Goal: Task Accomplishment & Management: Complete application form

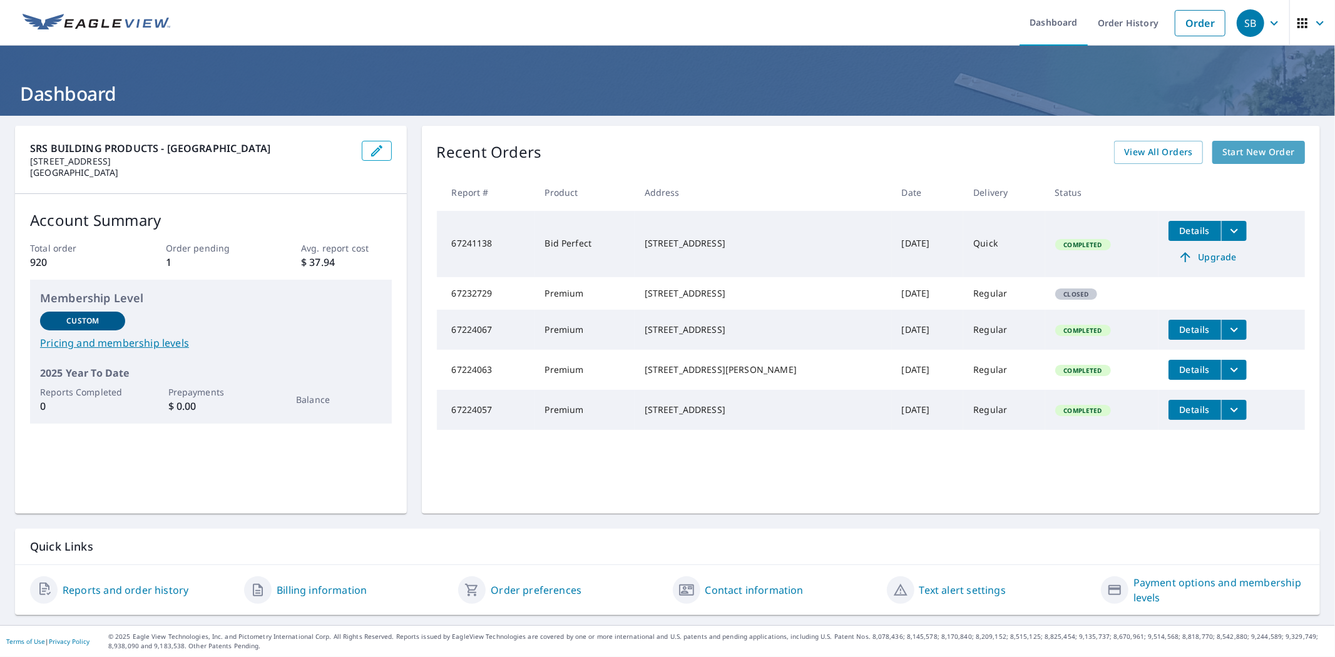
click at [1259, 158] on span "Start New Order" at bounding box center [1259, 153] width 73 height 16
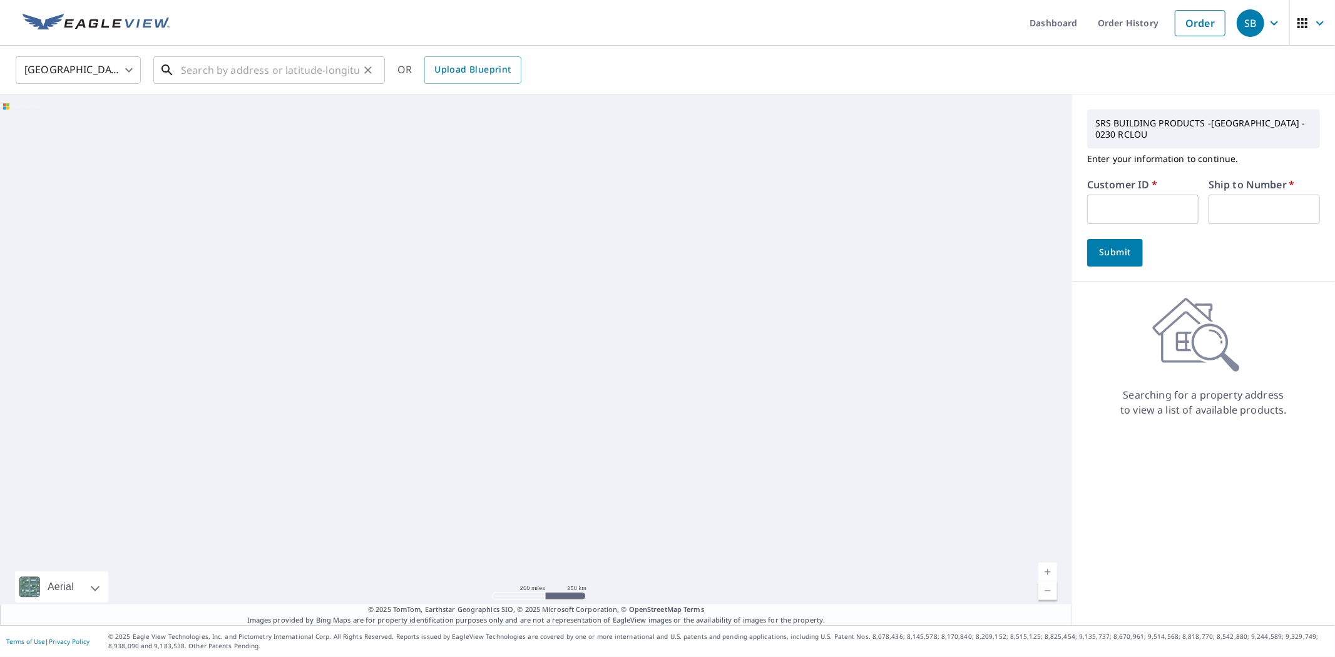
click at [302, 73] on input "text" at bounding box center [270, 70] width 178 height 35
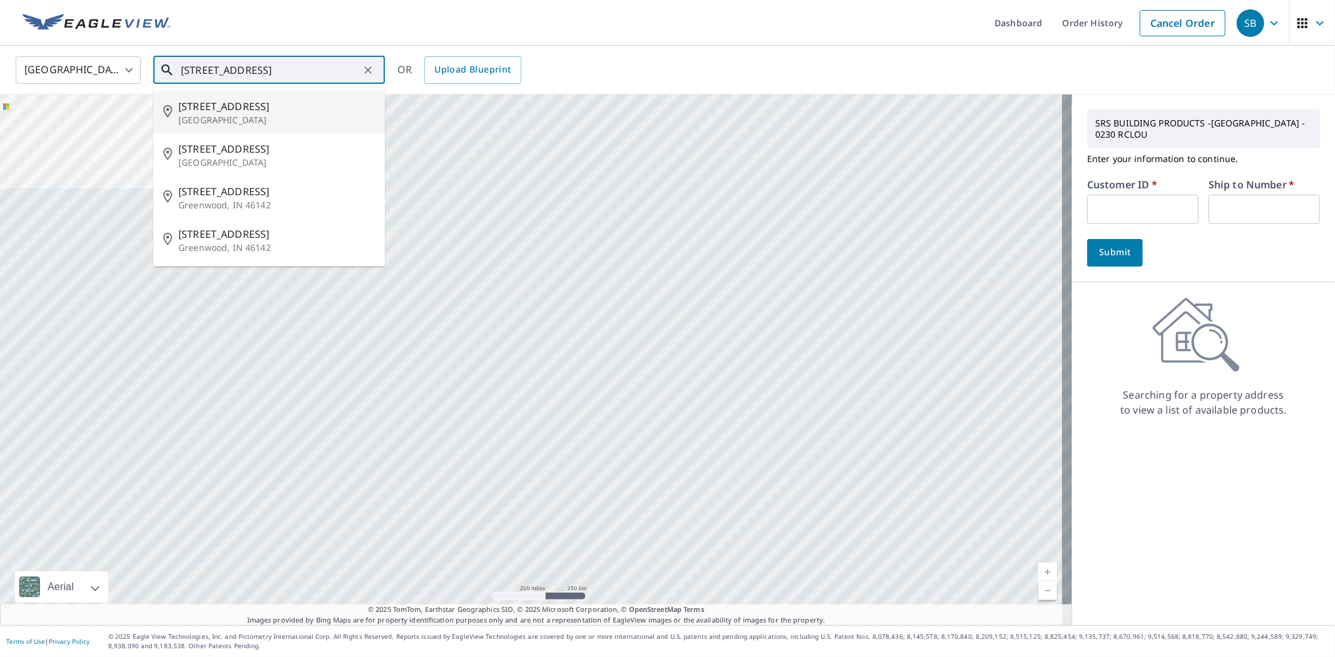
click at [273, 123] on p "[GEOGRAPHIC_DATA]" at bounding box center [276, 120] width 197 height 13
type input "[STREET_ADDRESS]"
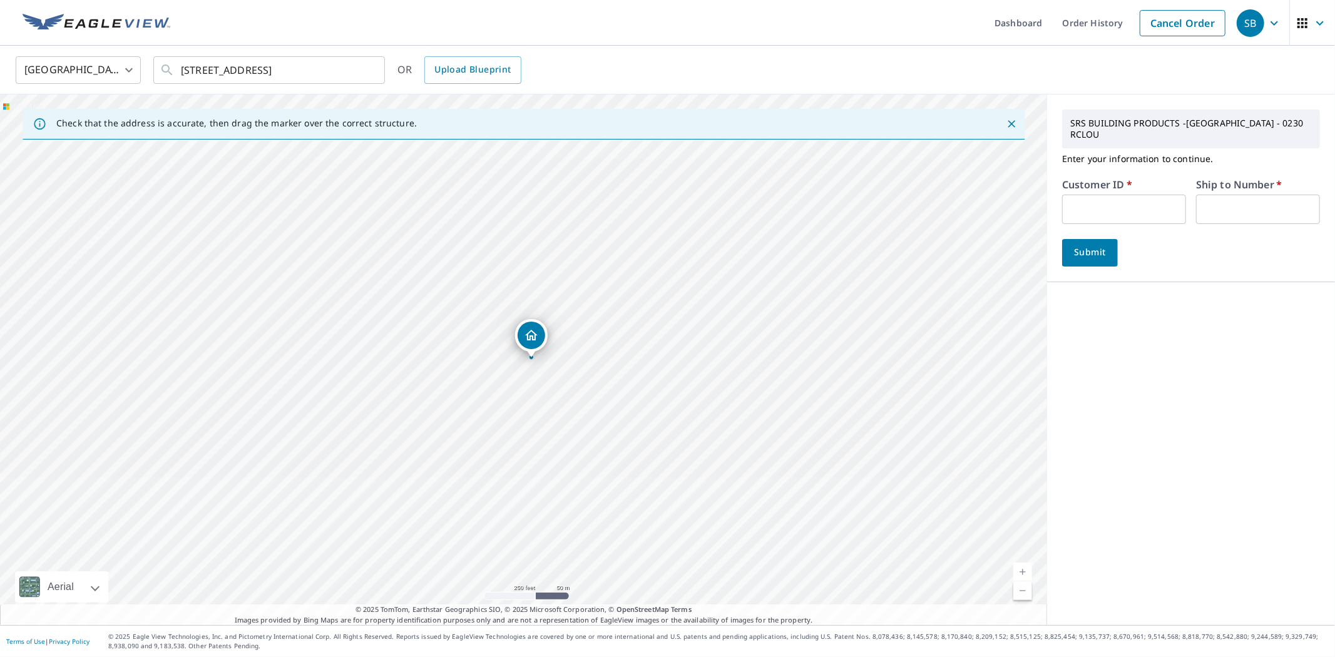
click at [1092, 214] on input "text" at bounding box center [1124, 209] width 124 height 29
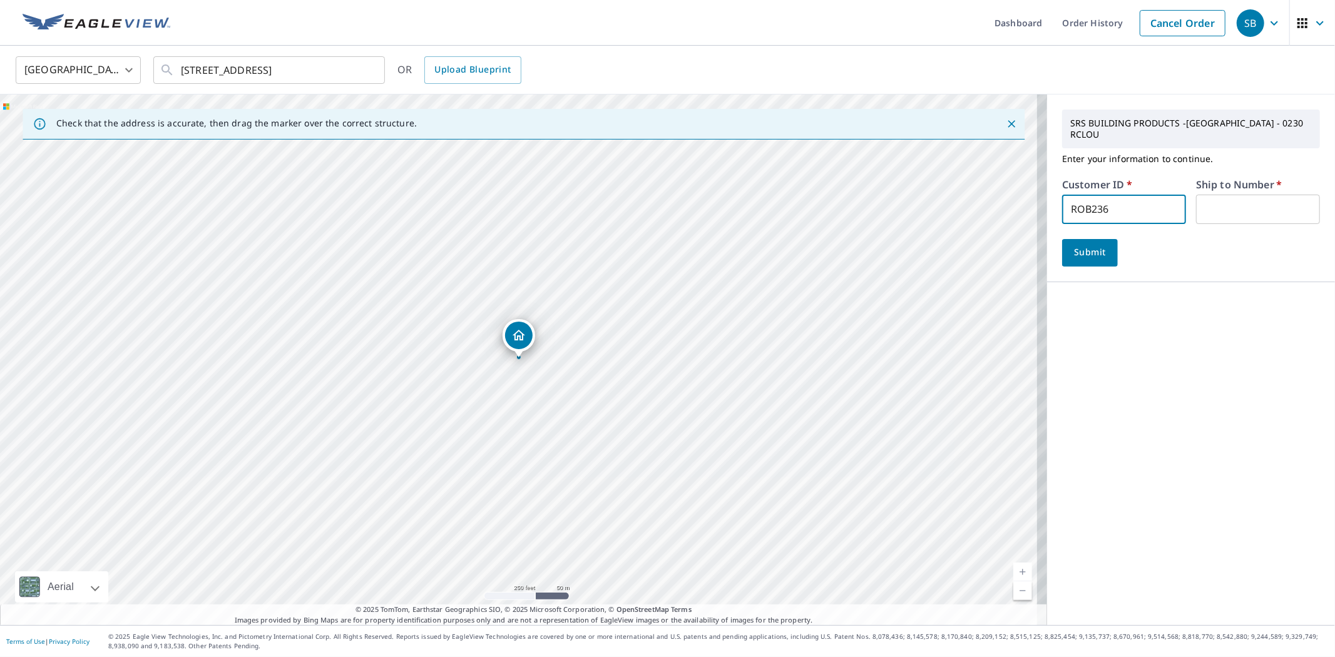
type input "ROB236"
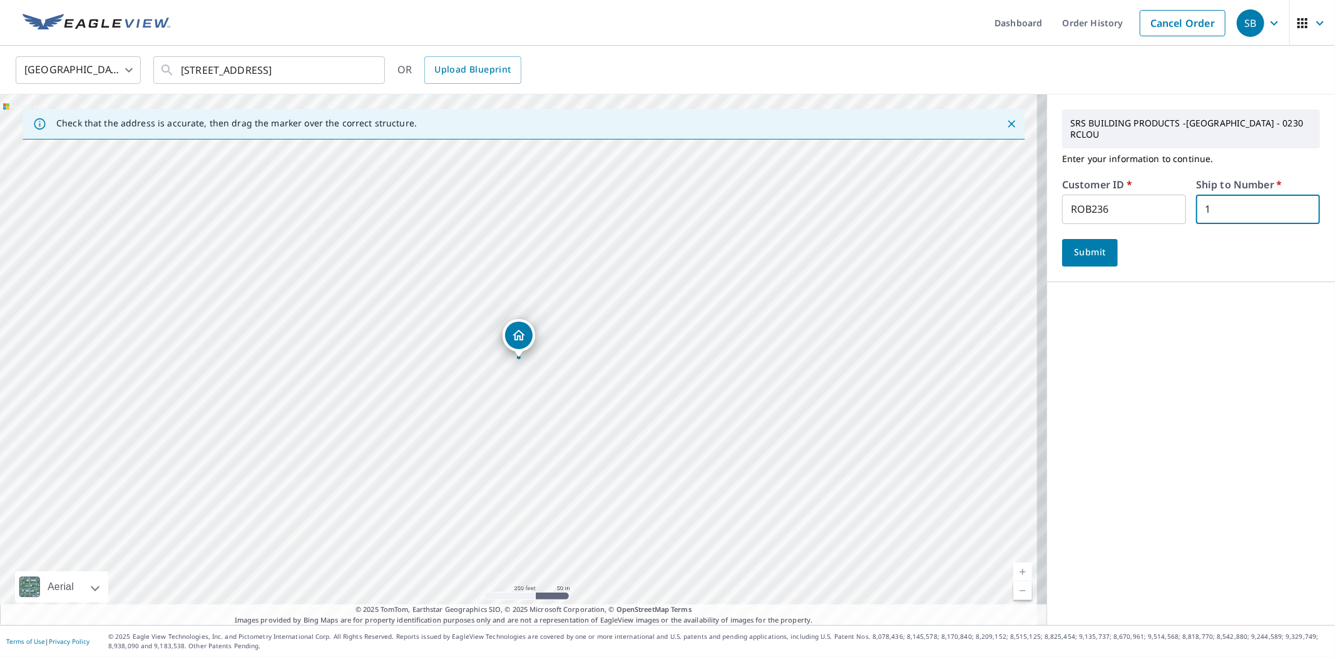
type input "1"
click at [1094, 259] on span "Submit" at bounding box center [1090, 253] width 36 height 16
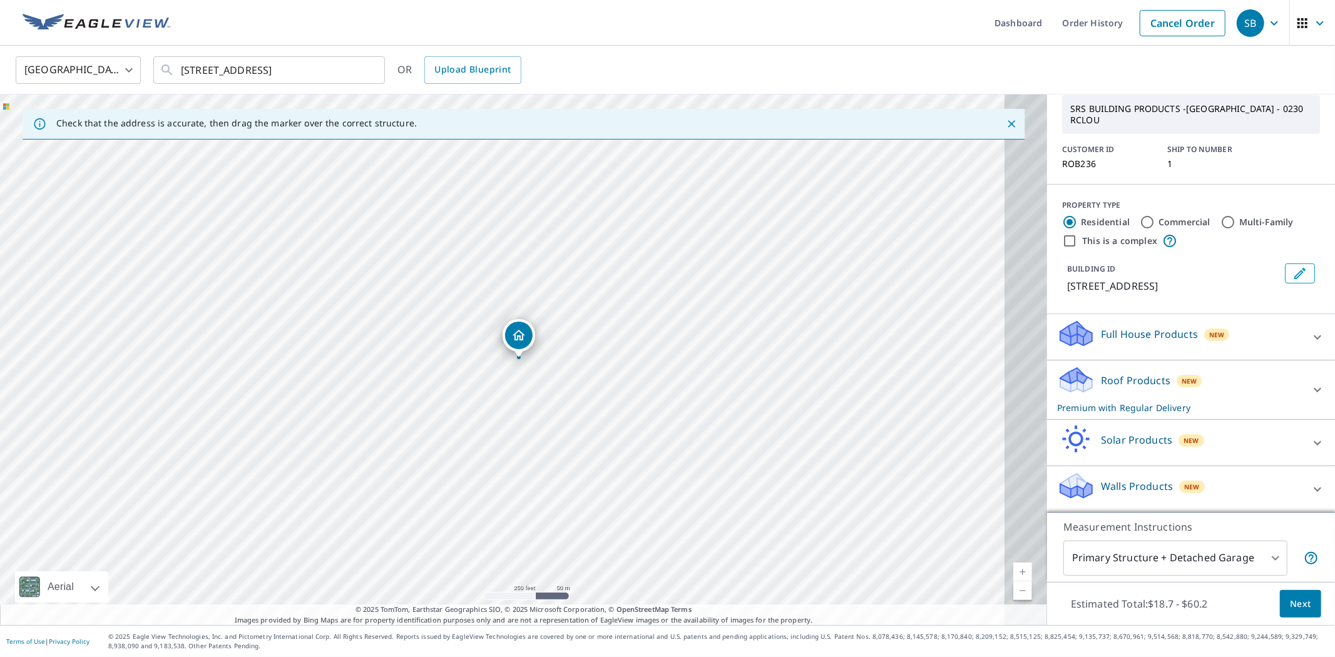
scroll to position [91, 0]
click at [1290, 599] on span "Next" at bounding box center [1300, 605] width 21 height 16
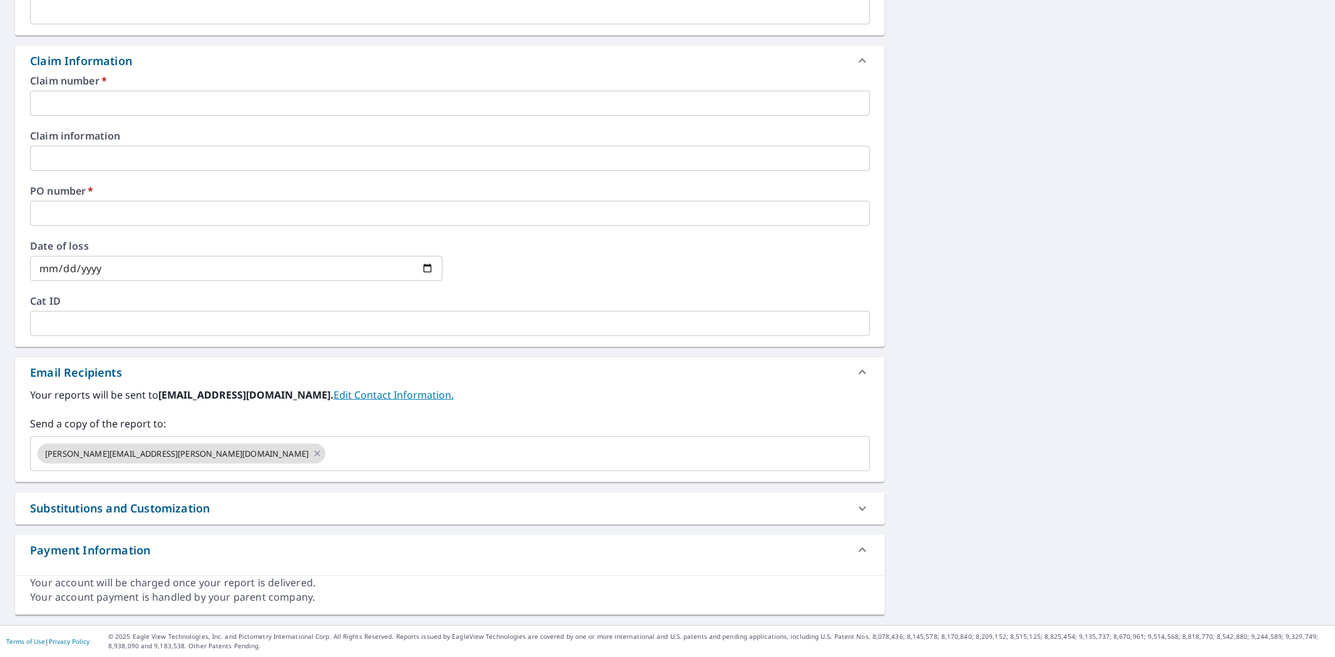
scroll to position [472, 0]
click at [114, 91] on input "text" at bounding box center [450, 103] width 840 height 25
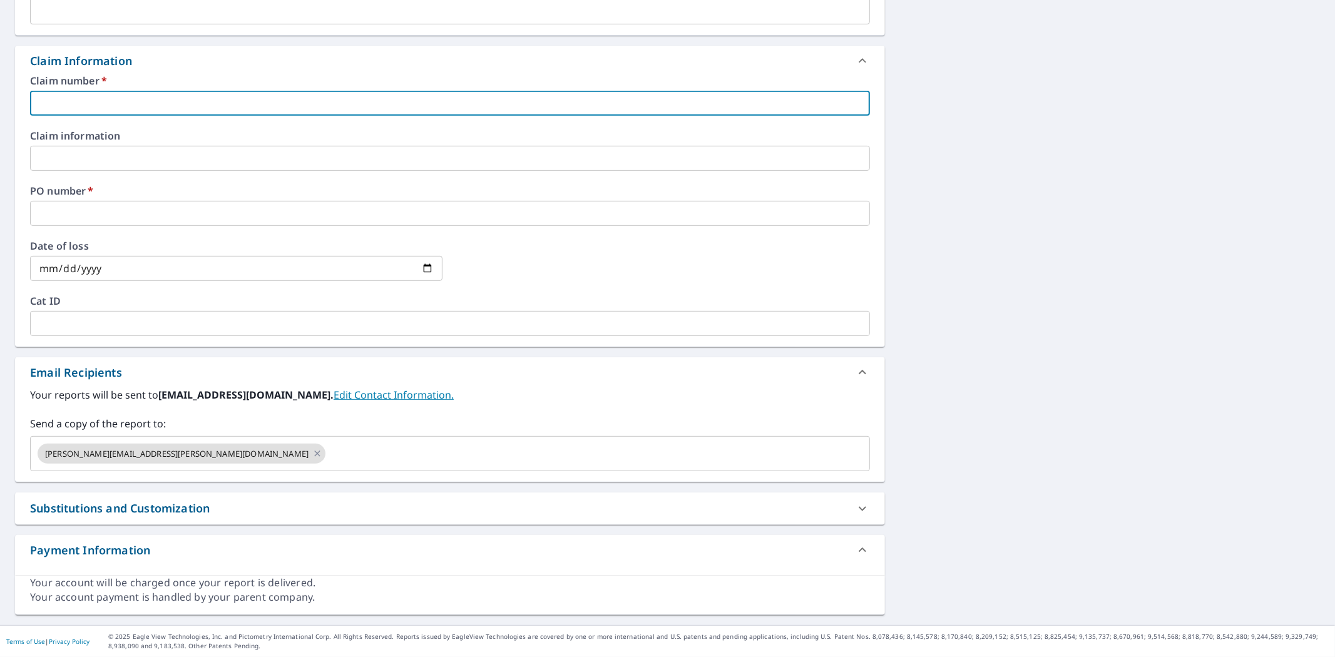
type input "5"
checkbox input "true"
type input "51"
checkbox input "true"
type input "515"
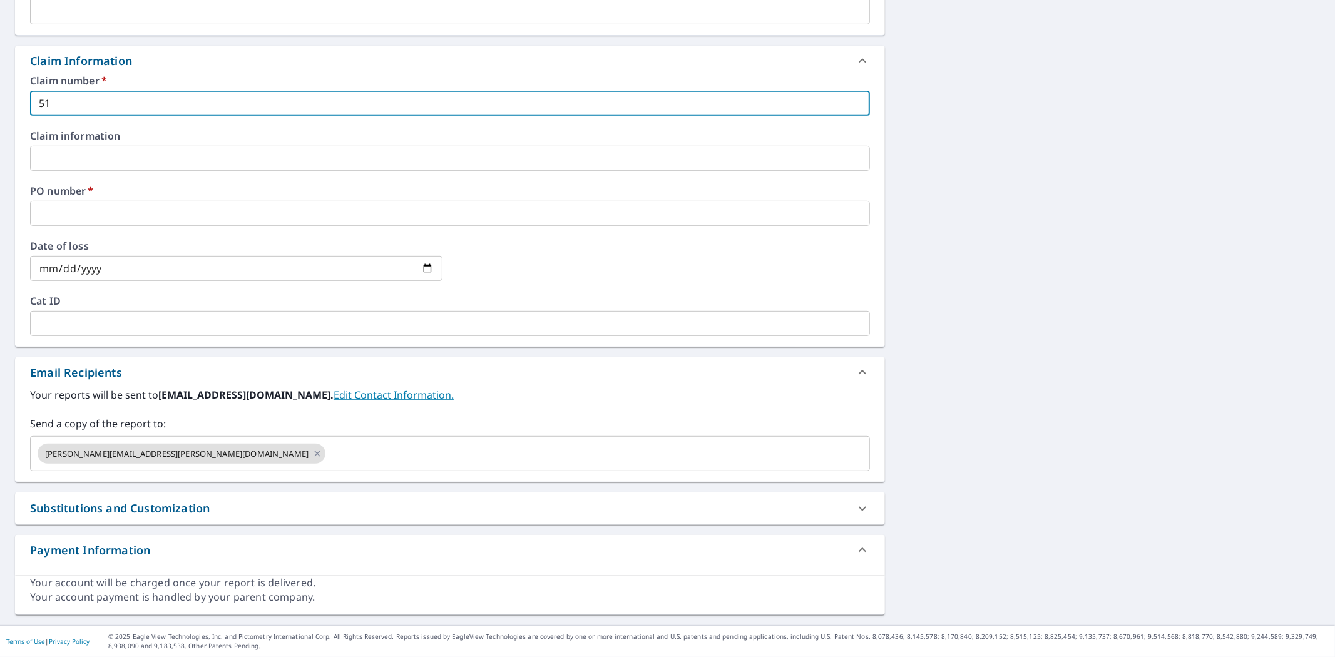
checkbox input "true"
type input "515"
checkbox input "true"
type input "515 V"
checkbox input "true"
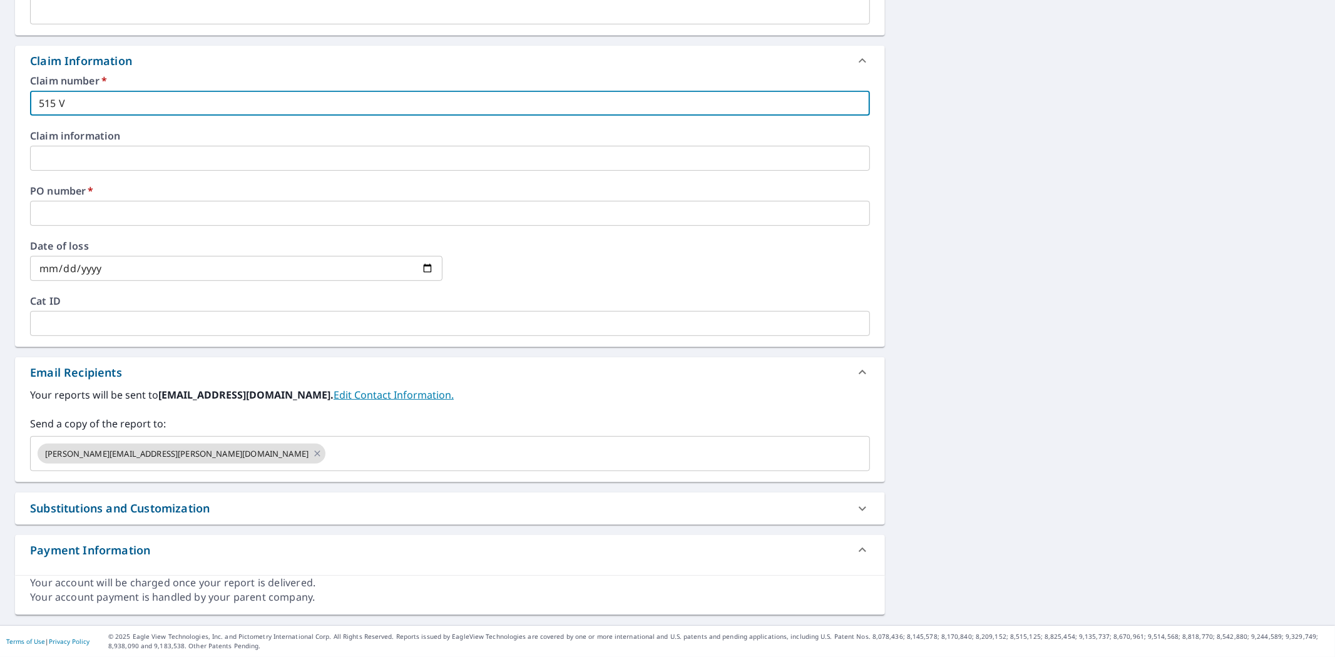
type input "515 VA"
checkbox input "true"
type input "515 VAL"
checkbox input "true"
type input "515 VALL"
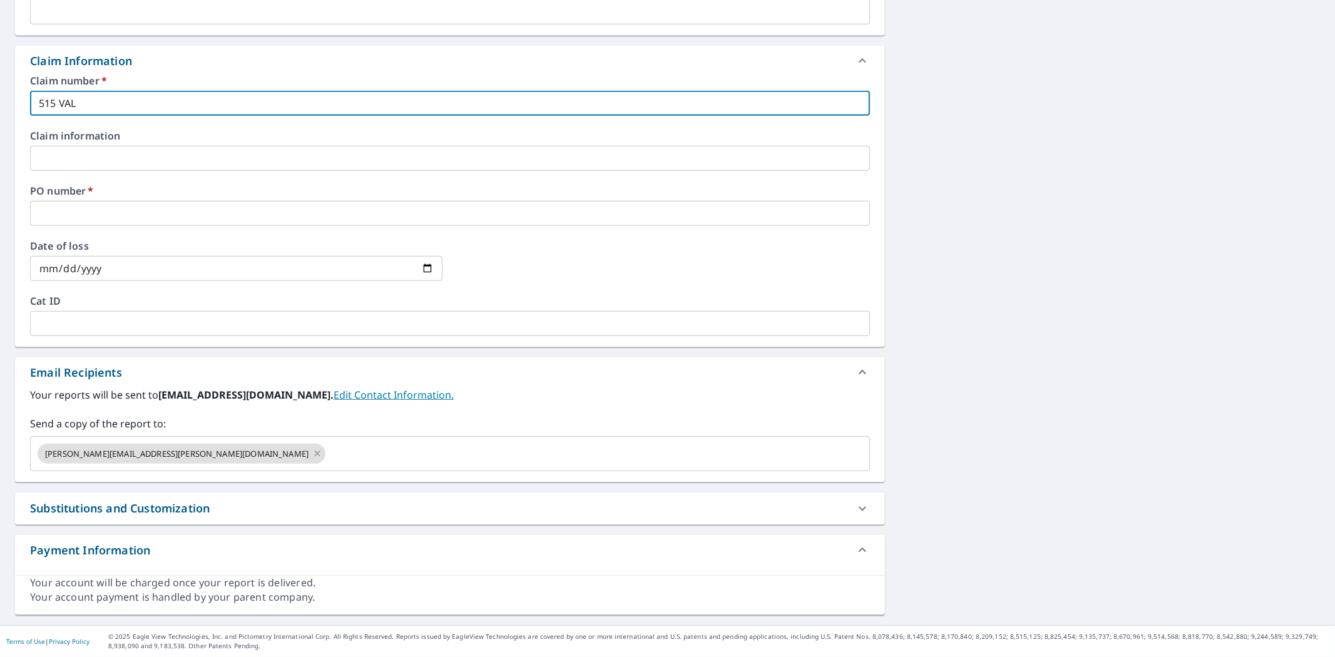
checkbox input "true"
type input "515 [PERSON_NAME]"
checkbox input "true"
type input "515 VALLEY"
checkbox input "true"
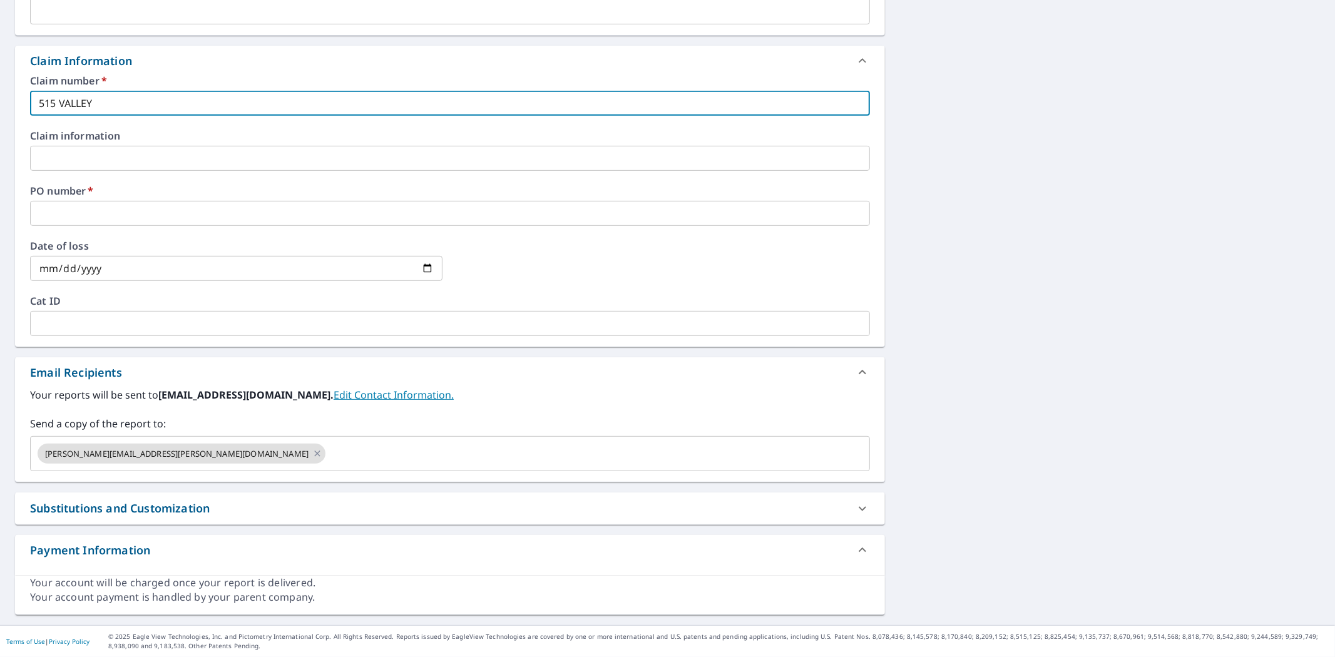
type input "515 VALLEY"
checkbox input "true"
type input "515 VALLEY L"
checkbox input "true"
type input "[STREET_ADDRESS]"
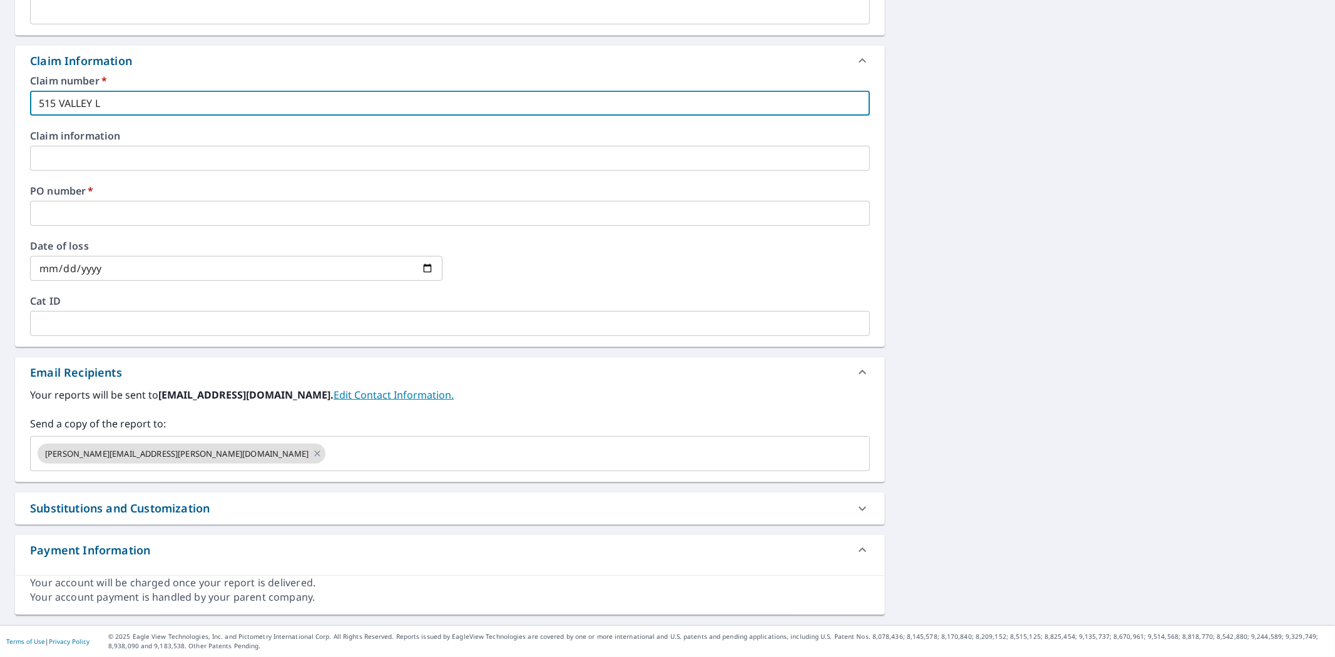
checkbox input "true"
type input "[GEOGRAPHIC_DATA]"
checkbox input "true"
type input "RO515 [GEOGRAPHIC_DATA]"
checkbox input "true"
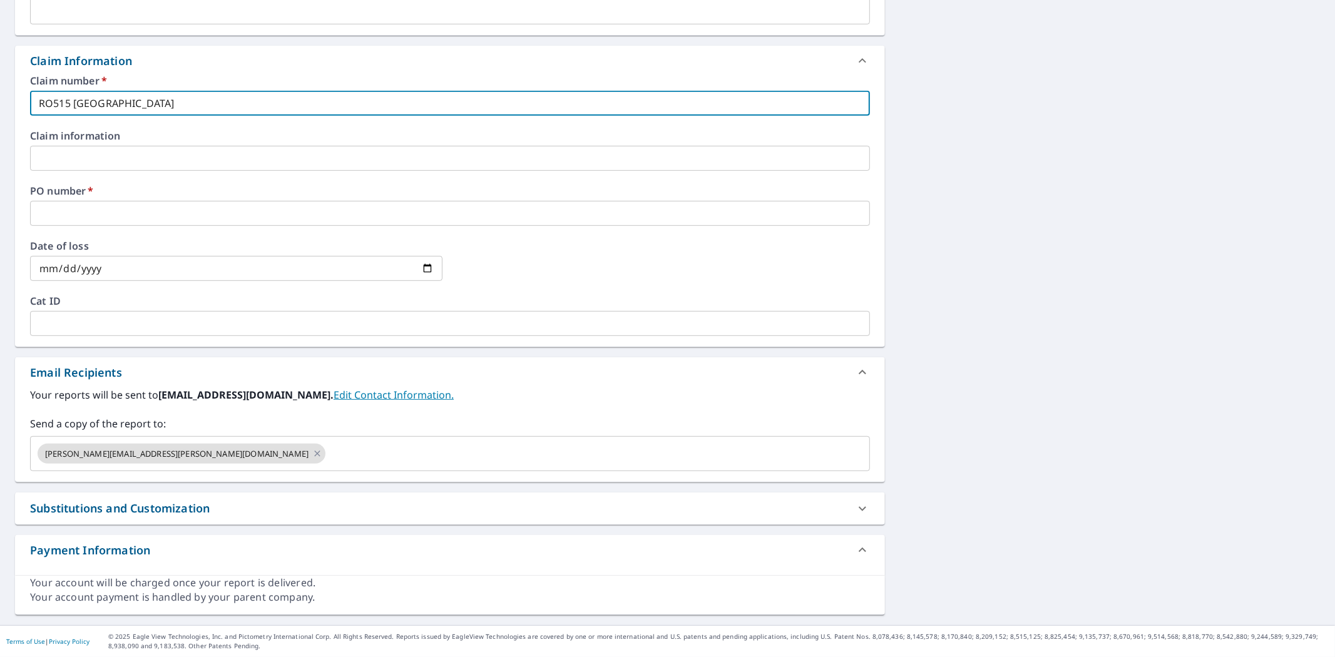
type input "ROB515 [GEOGRAPHIC_DATA]"
checkbox input "true"
type input "ROB2515 [GEOGRAPHIC_DATA]"
checkbox input "true"
type input "ROB23515 [GEOGRAPHIC_DATA]"
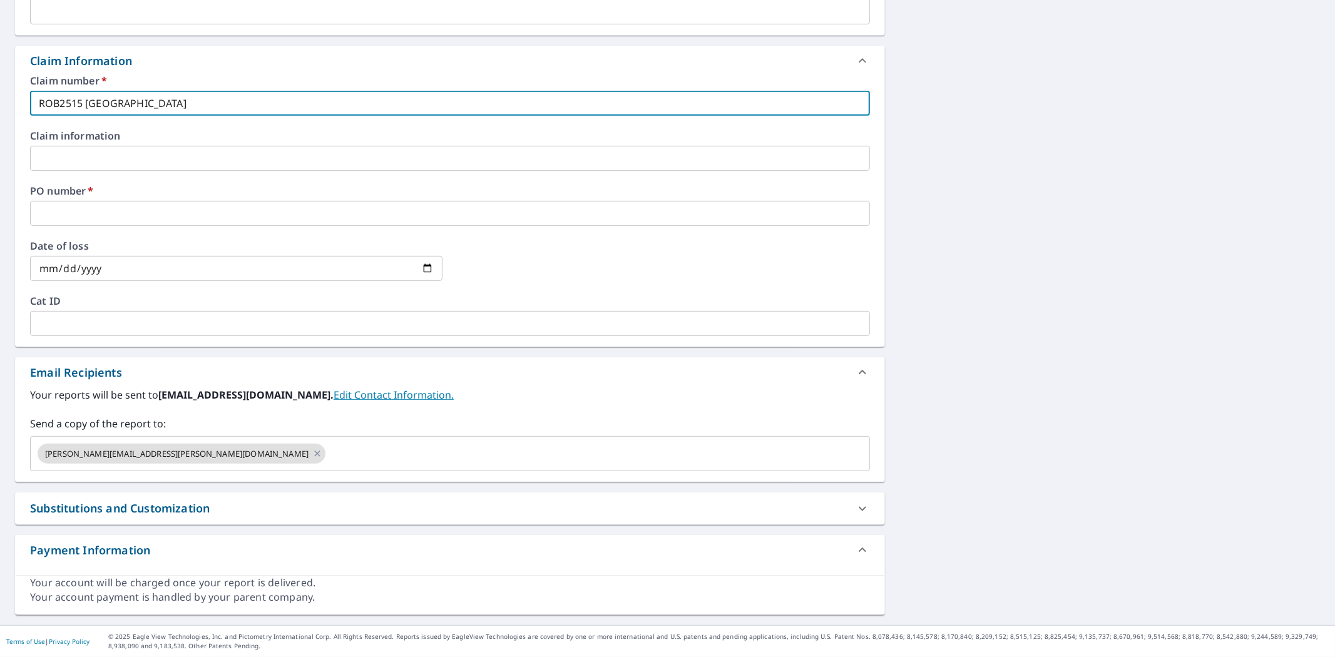
checkbox input "true"
type input "ROB236515 [GEOGRAPHIC_DATA]"
checkbox input "true"
type input "ROB236-[GEOGRAPHIC_DATA]"
checkbox input "true"
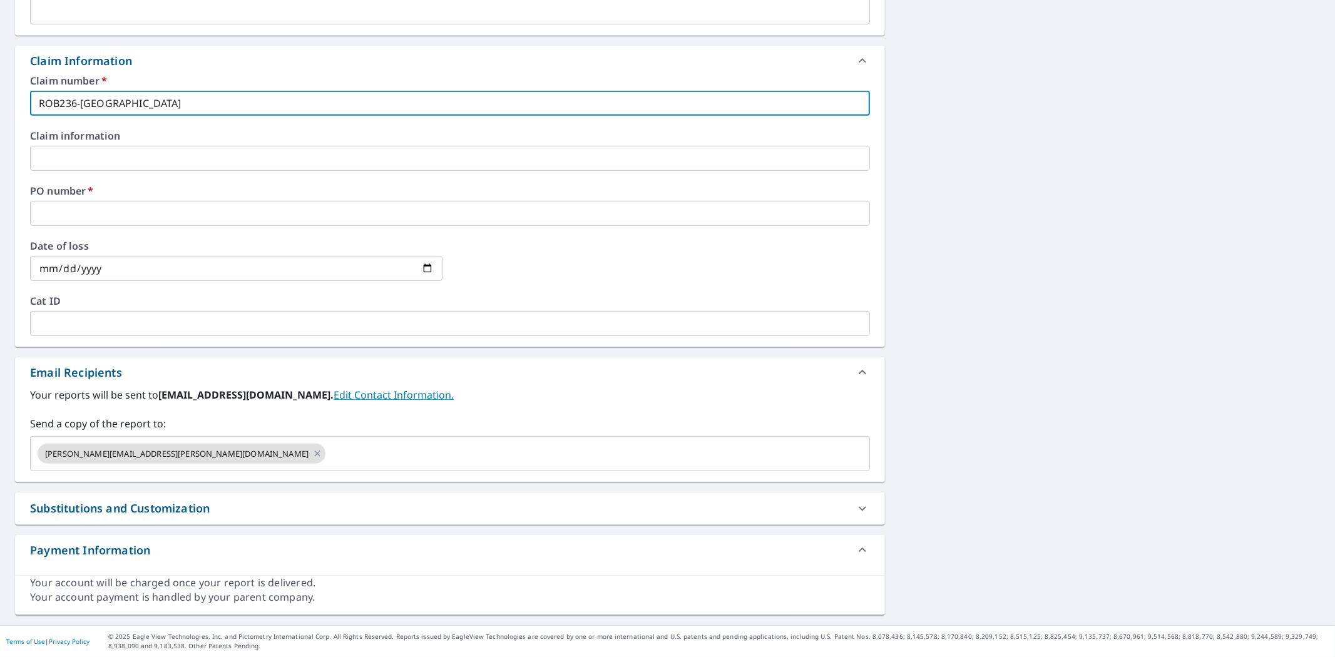
type input "ROB236- [GEOGRAPHIC_DATA]"
checkbox input "true"
type input "ROB236- [GEOGRAPHIC_DATA]"
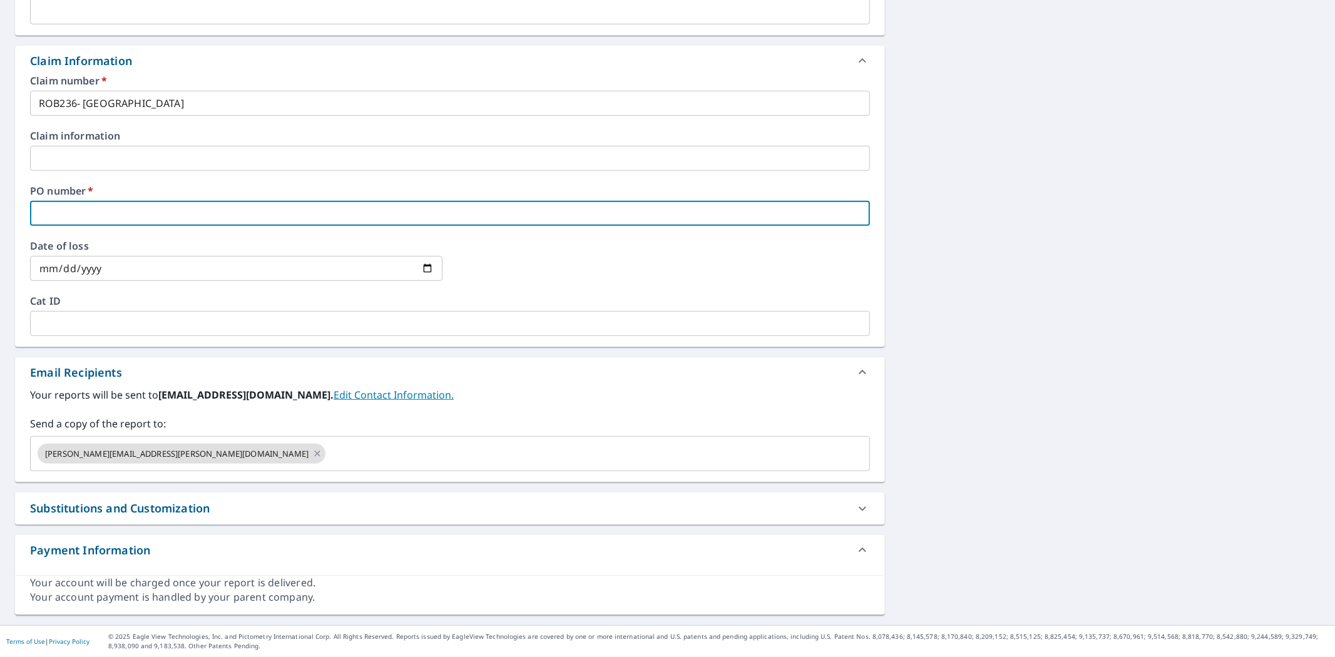
type input "R"
checkbox input "true"
type input "RO"
checkbox input "true"
type input "[PERSON_NAME]"
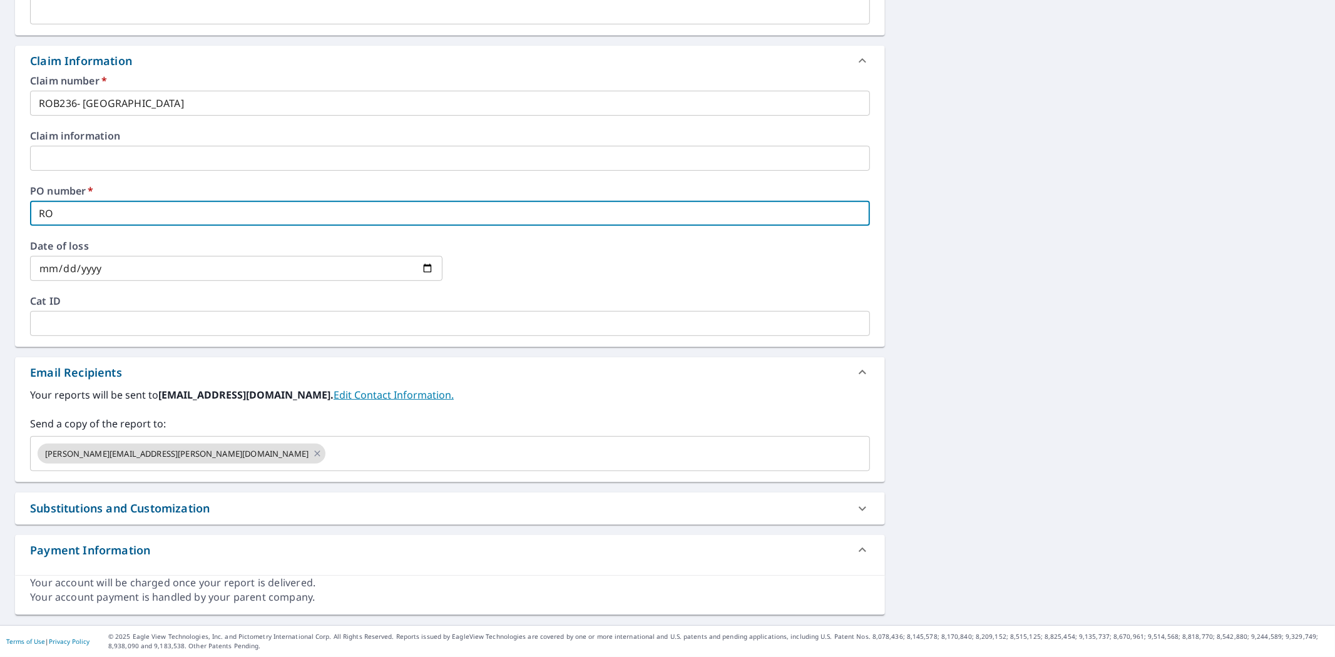
checkbox input "true"
type input "ROB2"
checkbox input "true"
type input "ROB23"
checkbox input "true"
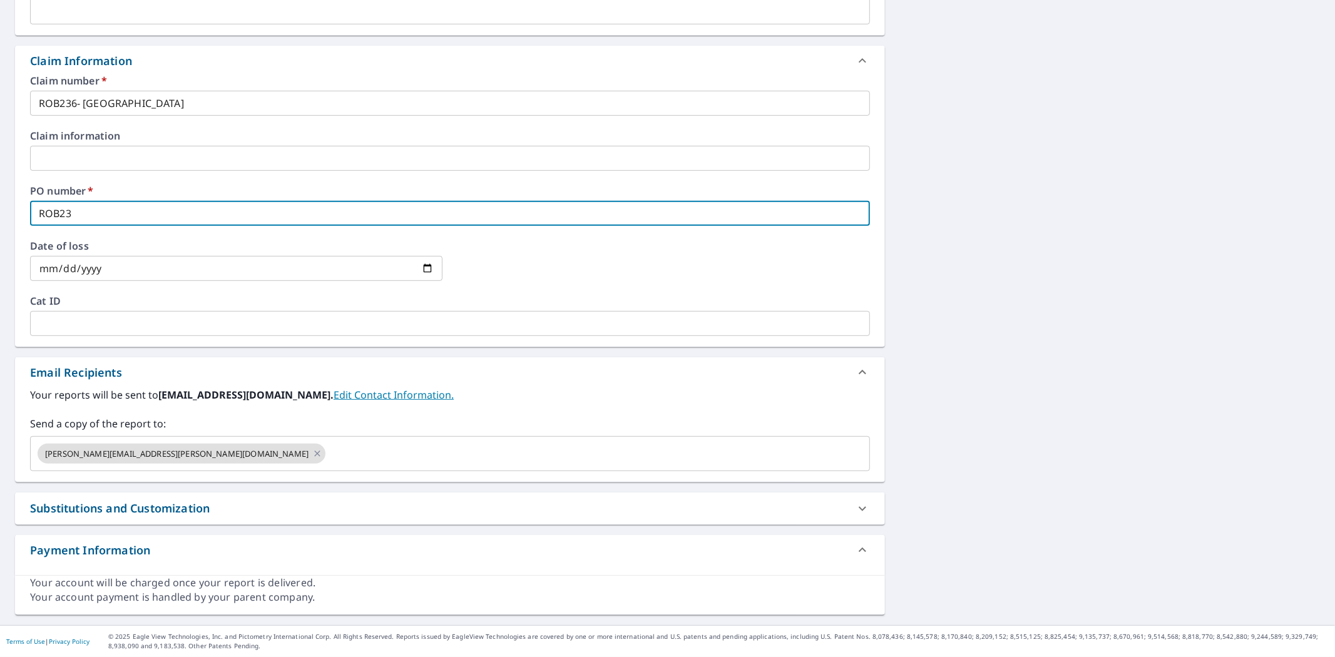
type input "ROB236"
checkbox input "true"
type input "ROB236-"
checkbox input "true"
type input "ROB236-"
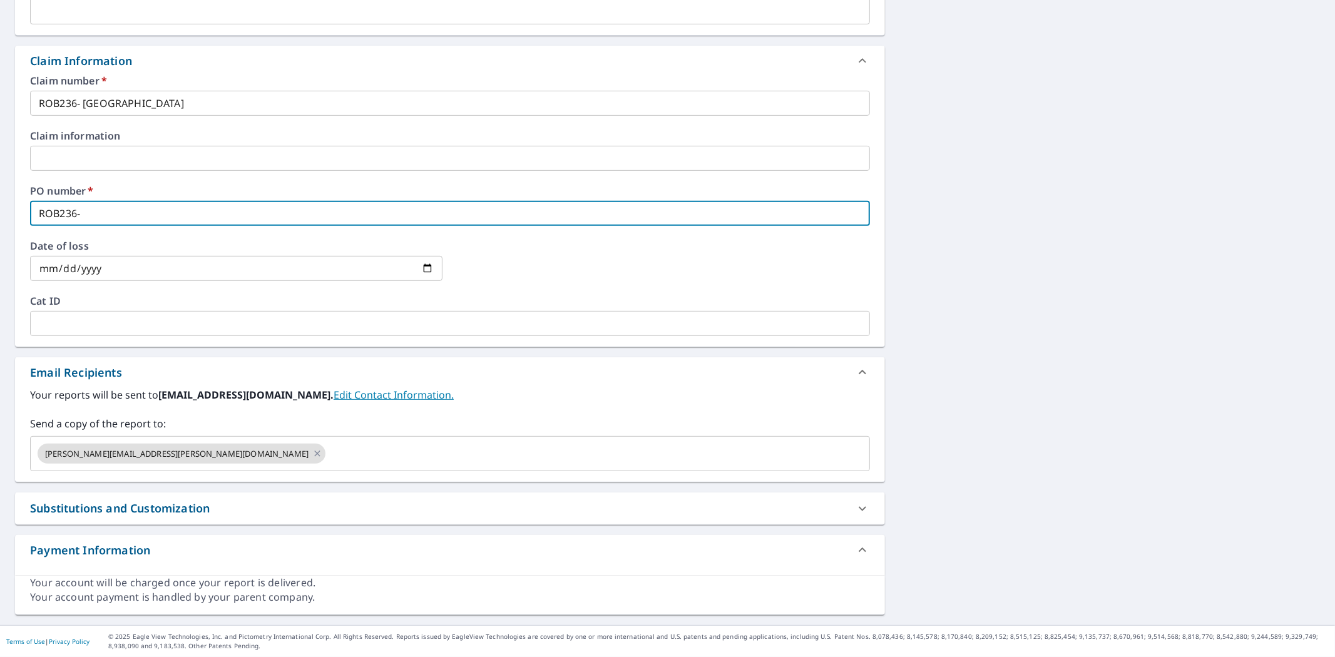
checkbox input "true"
type input "ROB236- 5"
checkbox input "true"
type input "ROB236- 51"
checkbox input "true"
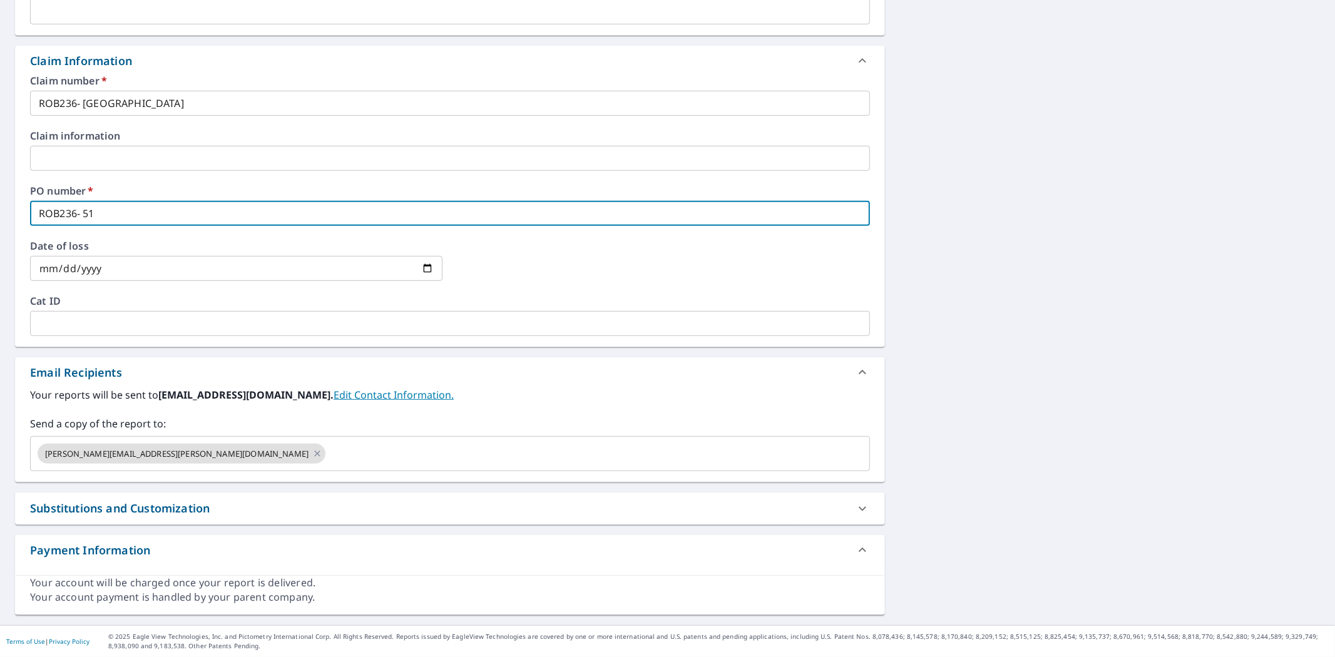
type input "ROB236- 515"
checkbox input "true"
type input "ROB236- 515"
checkbox input "true"
type input "ROB236- 515 V"
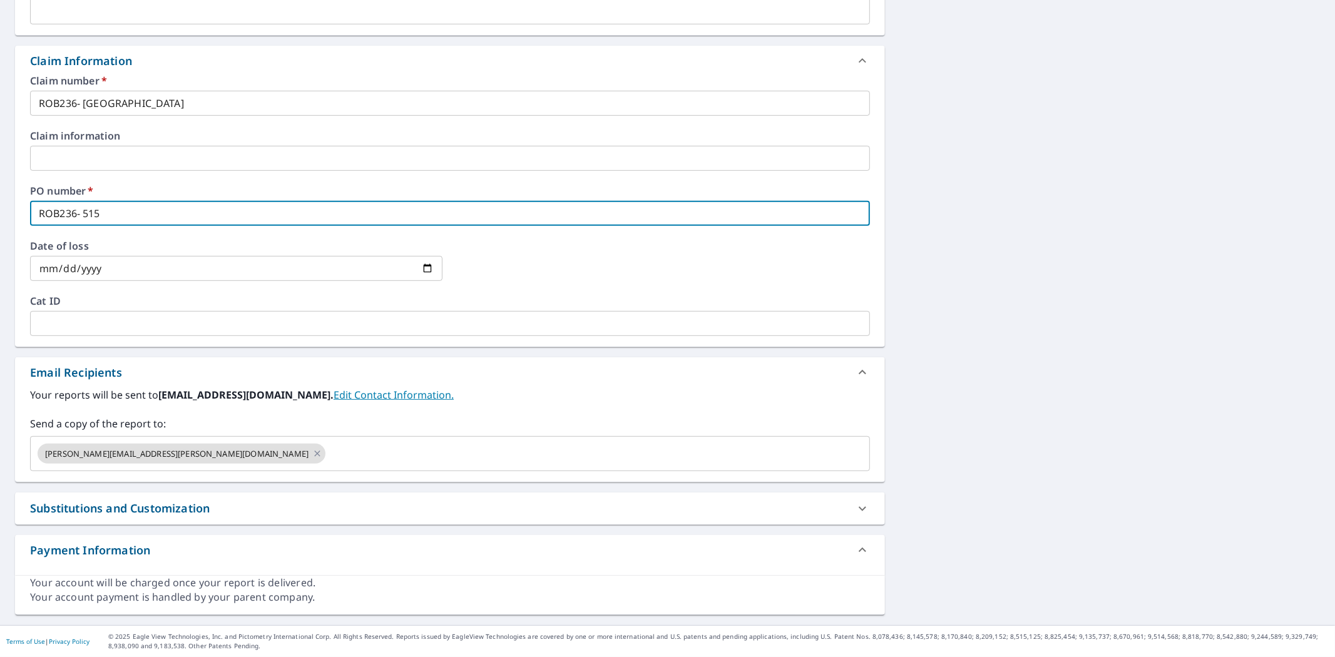
checkbox input "true"
type input "ROB236- 515 VA"
checkbox input "true"
type input "ROB236- 515 VAL"
checkbox input "true"
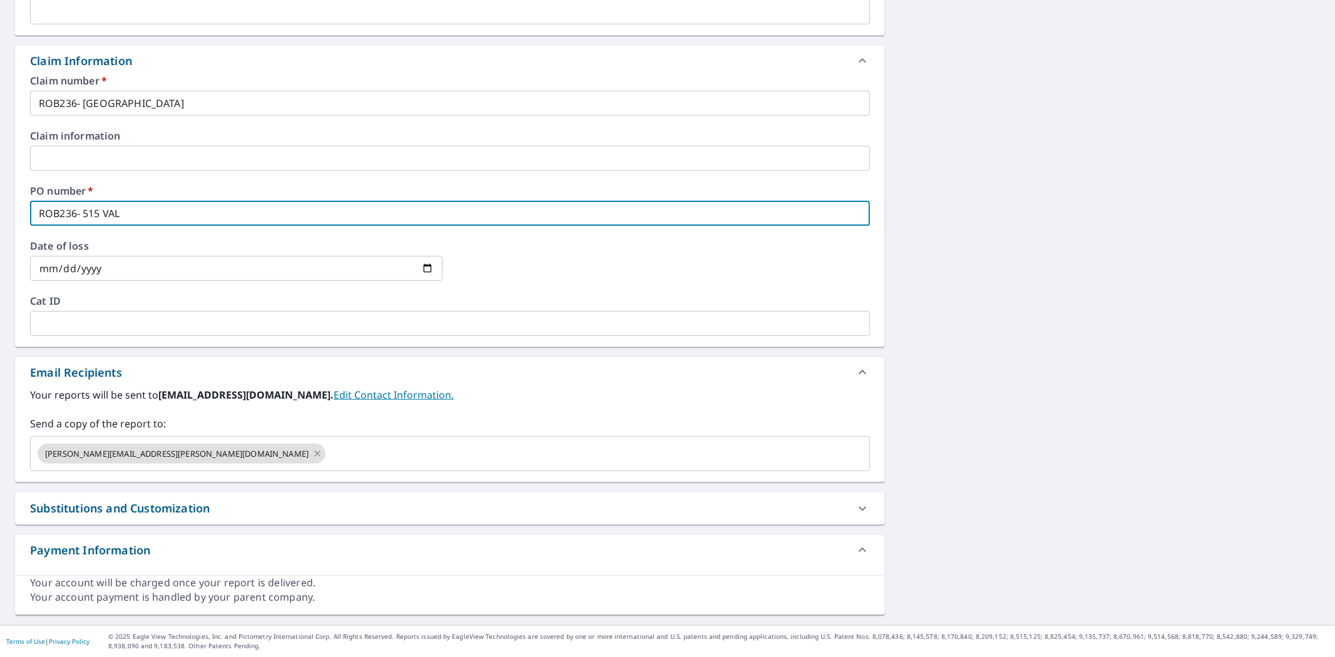
type input "ROB236- 515 VALL"
checkbox input "true"
type input "ROB236- 515 [PERSON_NAME]"
checkbox input "true"
type input "ROB236- 515 VALLEY"
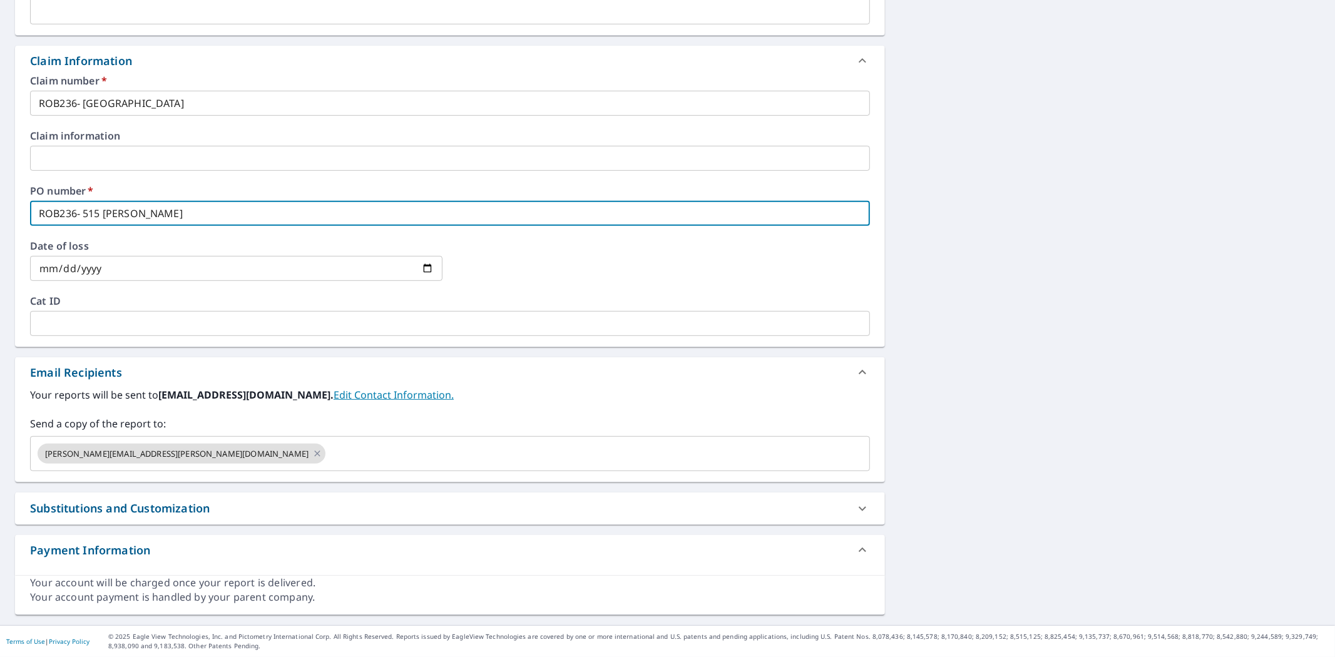
checkbox input "true"
type input "ROB236- 515 VALLEY"
checkbox input "true"
type input "ROB236- 515 VALLEY L"
checkbox input "true"
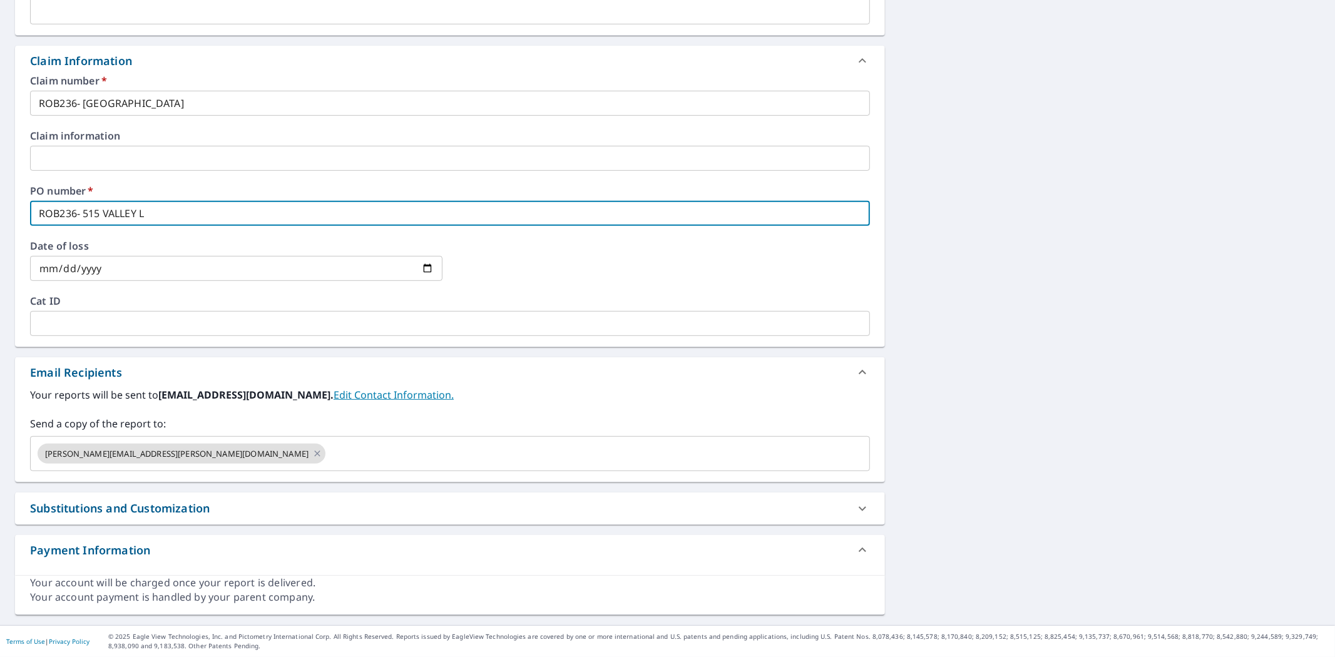
type input "ROB236- [GEOGRAPHIC_DATA]"
checkbox input "true"
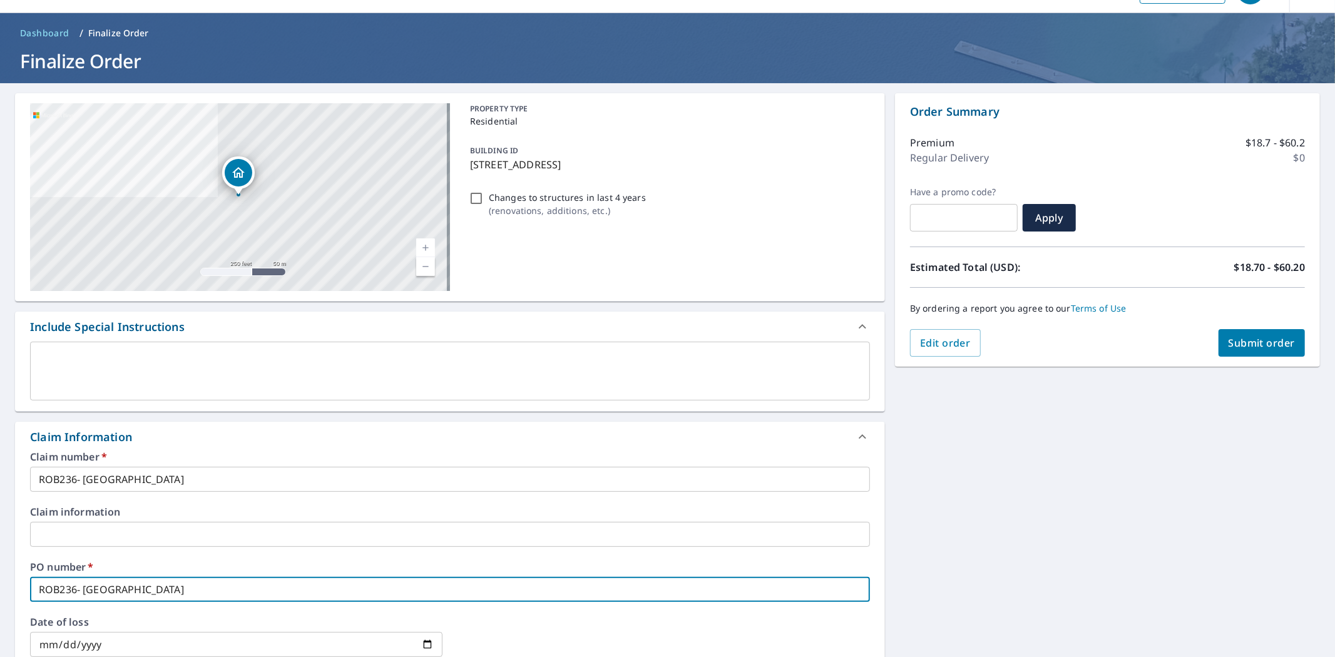
scroll to position [0, 0]
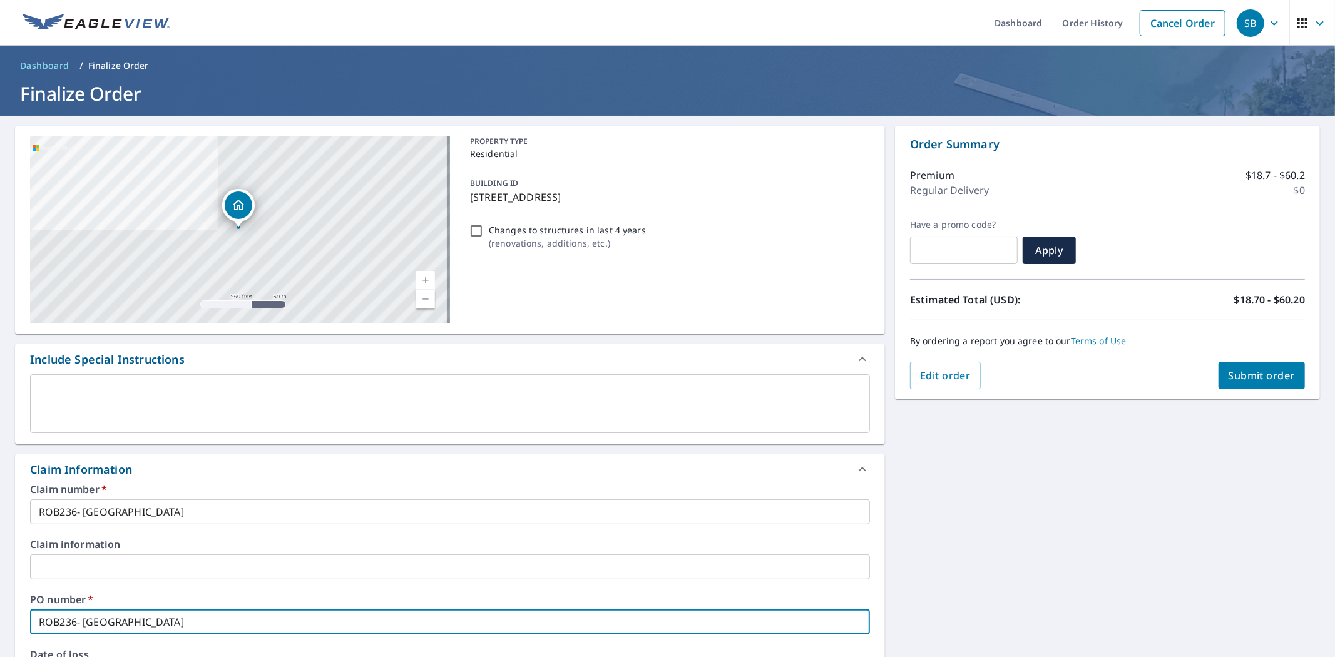
type input "ROB236- [GEOGRAPHIC_DATA]"
click at [1281, 371] on span "Submit order" at bounding box center [1262, 376] width 67 height 14
checkbox input "true"
